Goal: Submit feedback/report problem

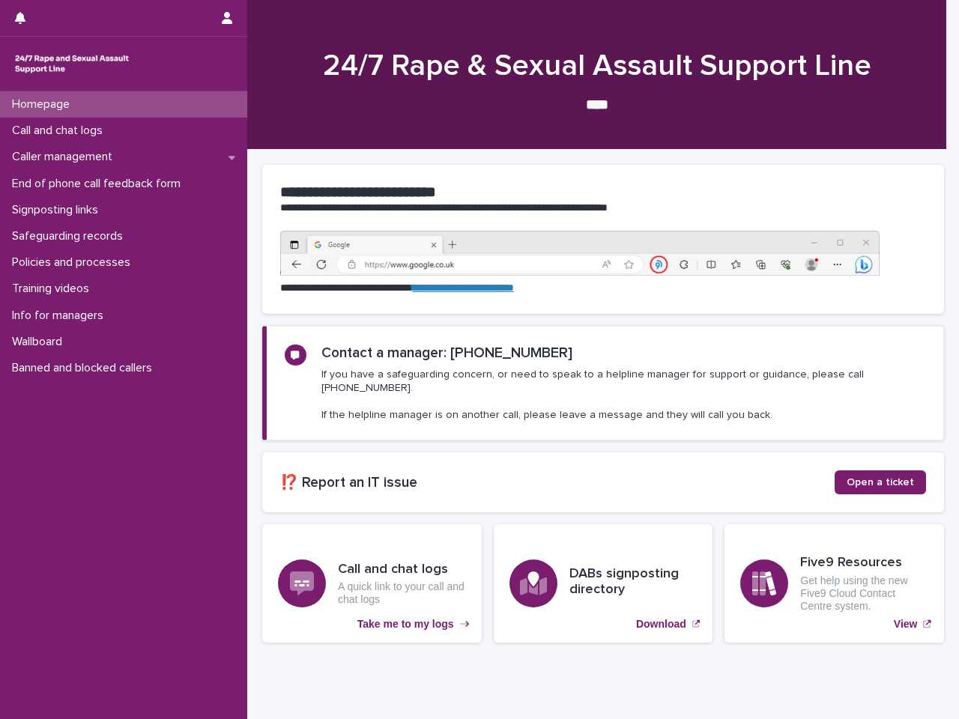
click at [111, 18] on div at bounding box center [111, 18] width 192 height 36
click at [25, 22] on icon "button" at bounding box center [20, 18] width 10 height 12
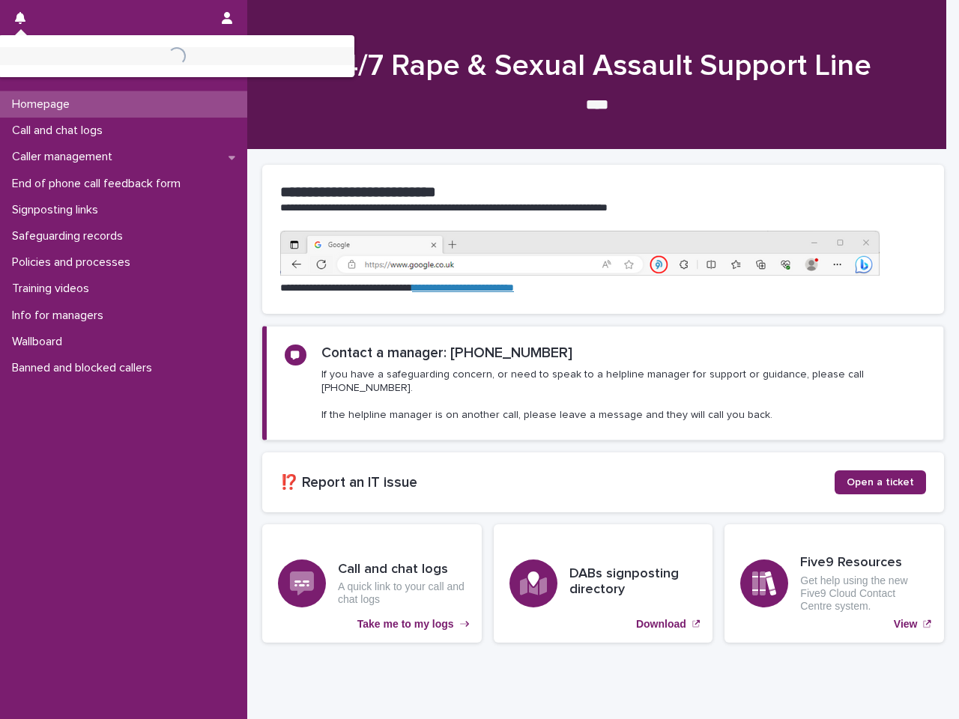
click at [230, 18] on icon "button" at bounding box center [227, 18] width 10 height 12
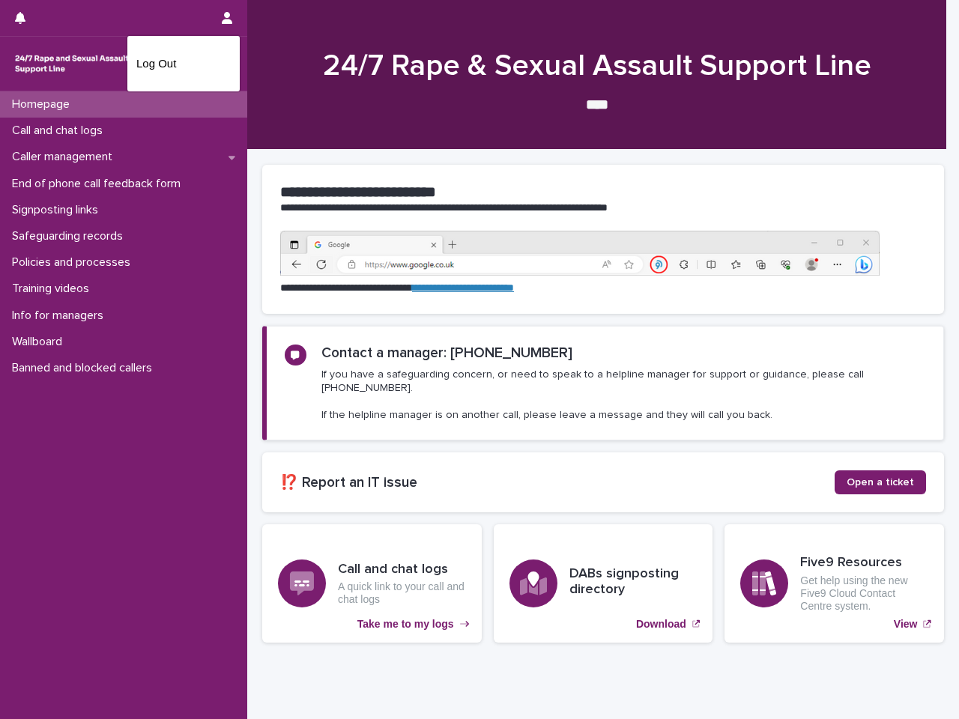
click at [596, 75] on div at bounding box center [479, 359] width 959 height 719
